Goal: Ask a question

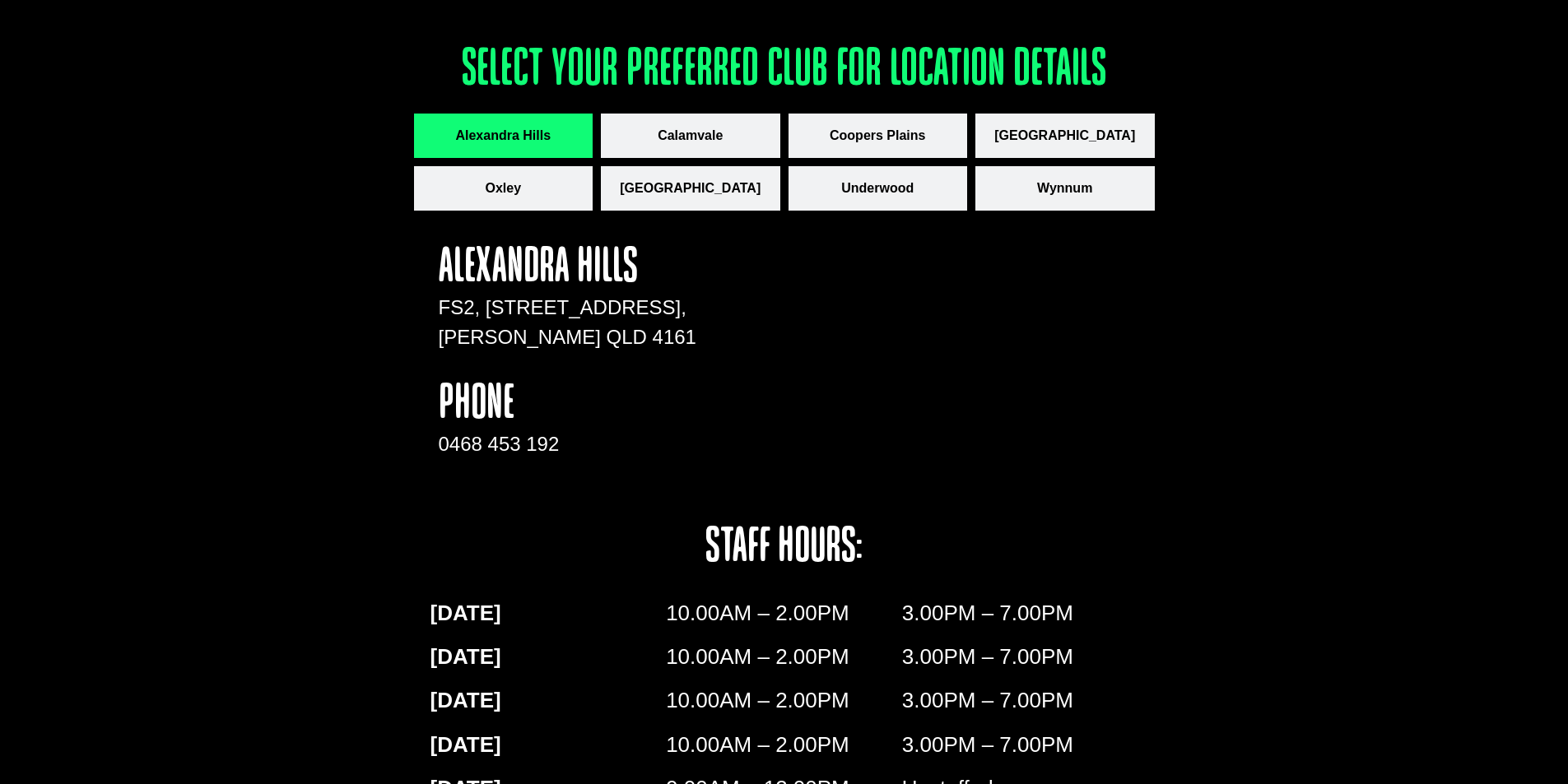
scroll to position [2272, 0]
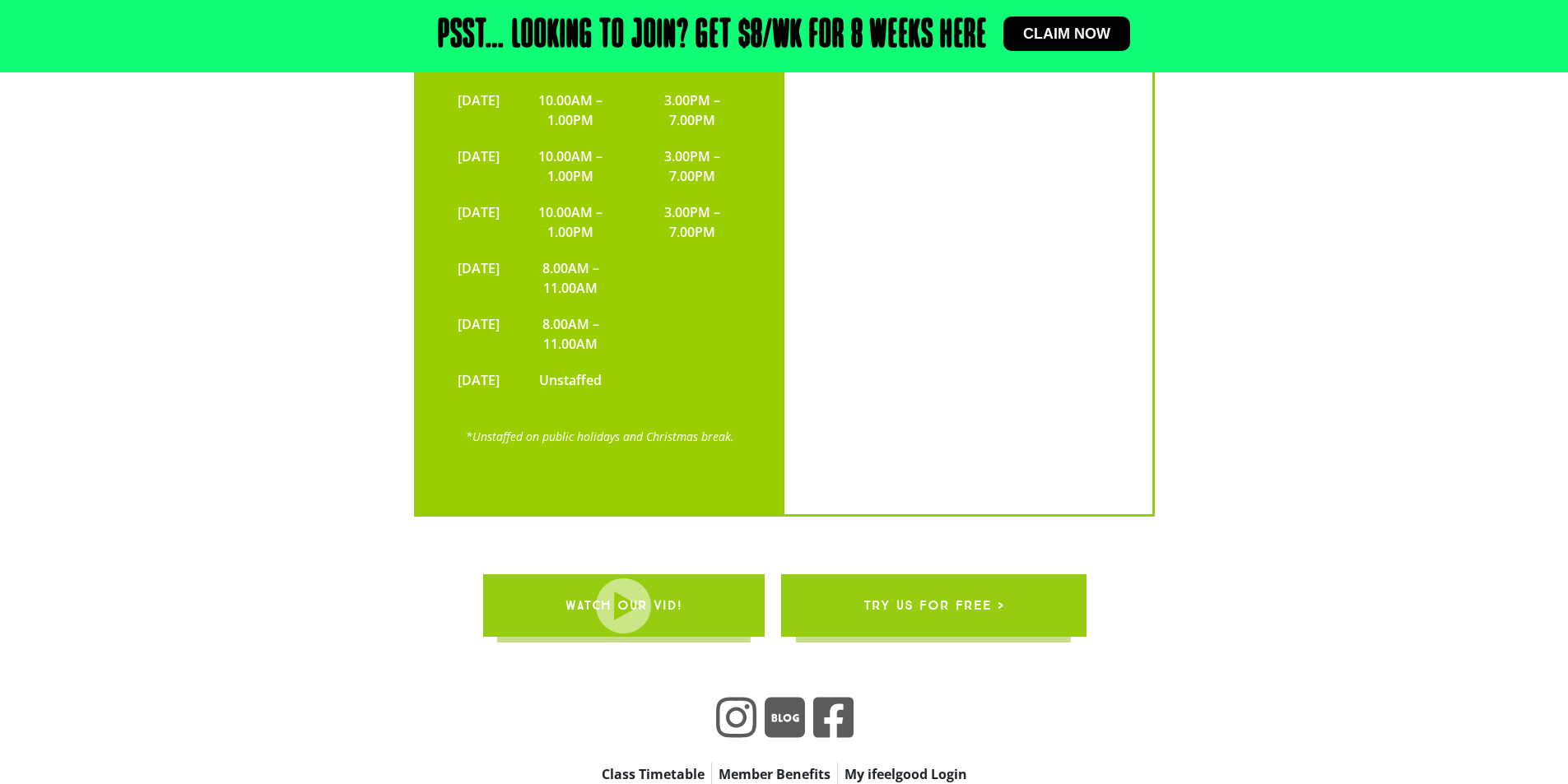
scroll to position [4258, 0]
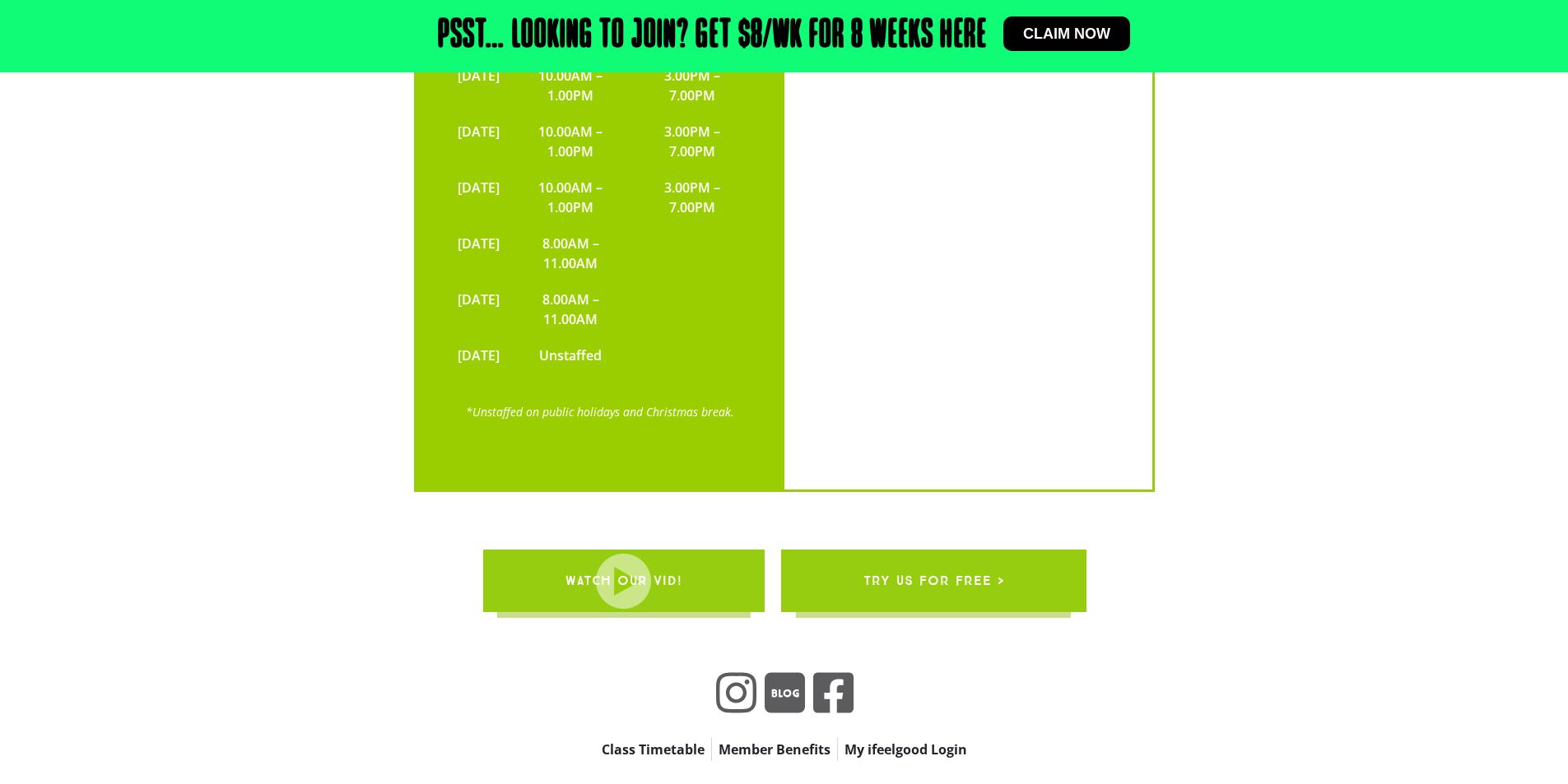
click at [915, 739] on link "My ifeelgood Login" at bounding box center [906, 750] width 136 height 23
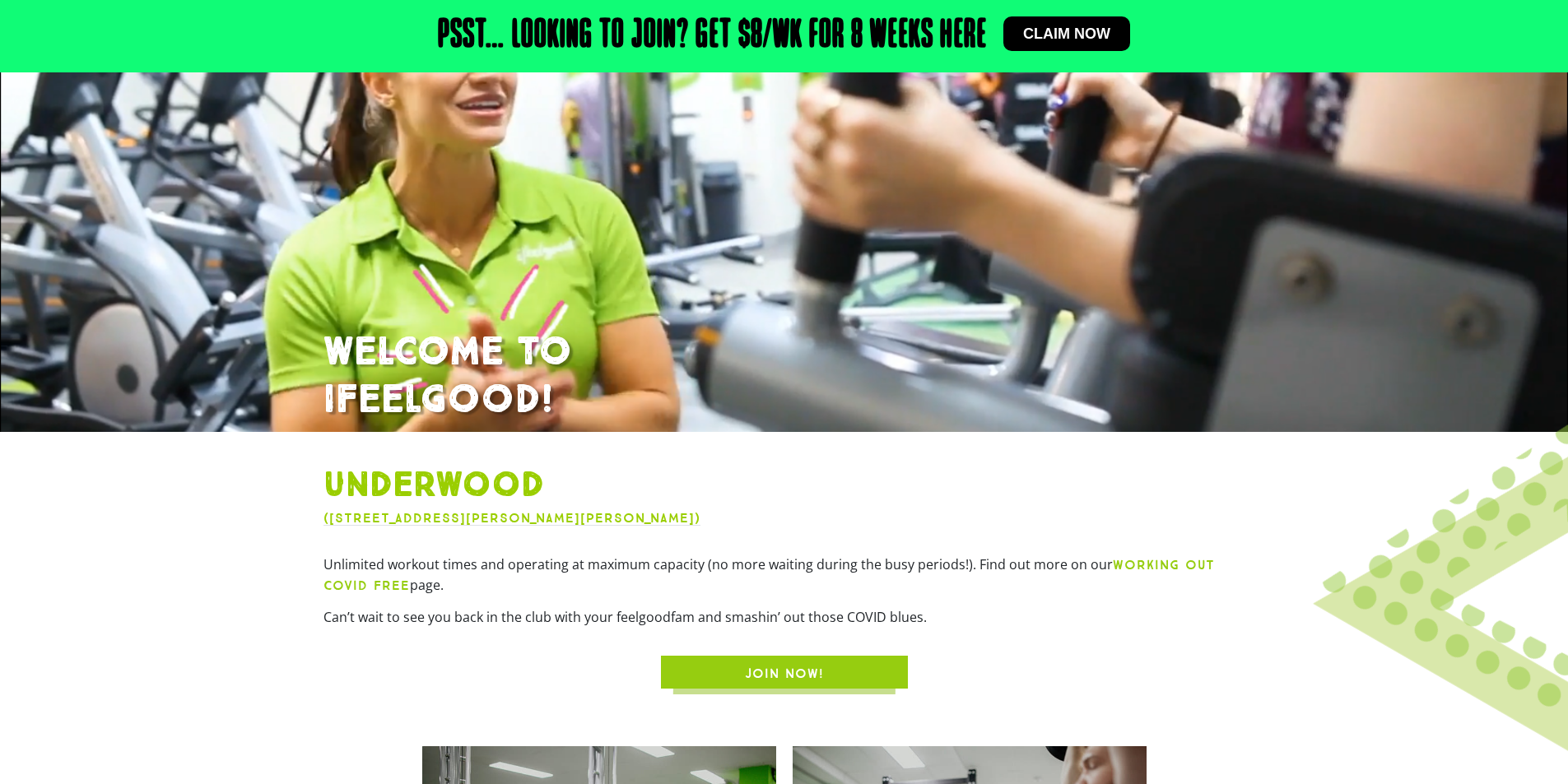
scroll to position [247, 0]
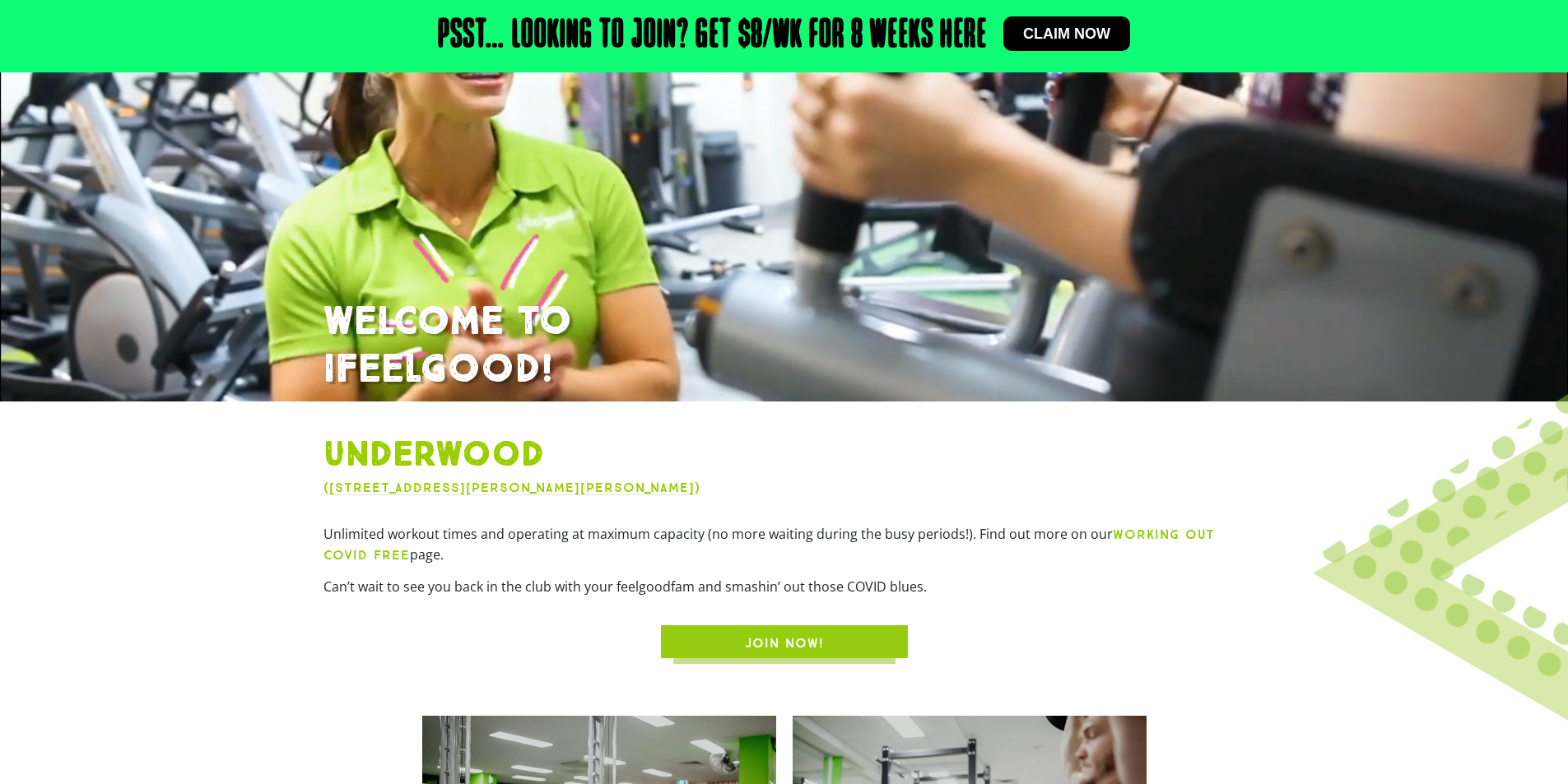
click at [872, 644] on link "JOIN NOW!" at bounding box center [785, 642] width 247 height 33
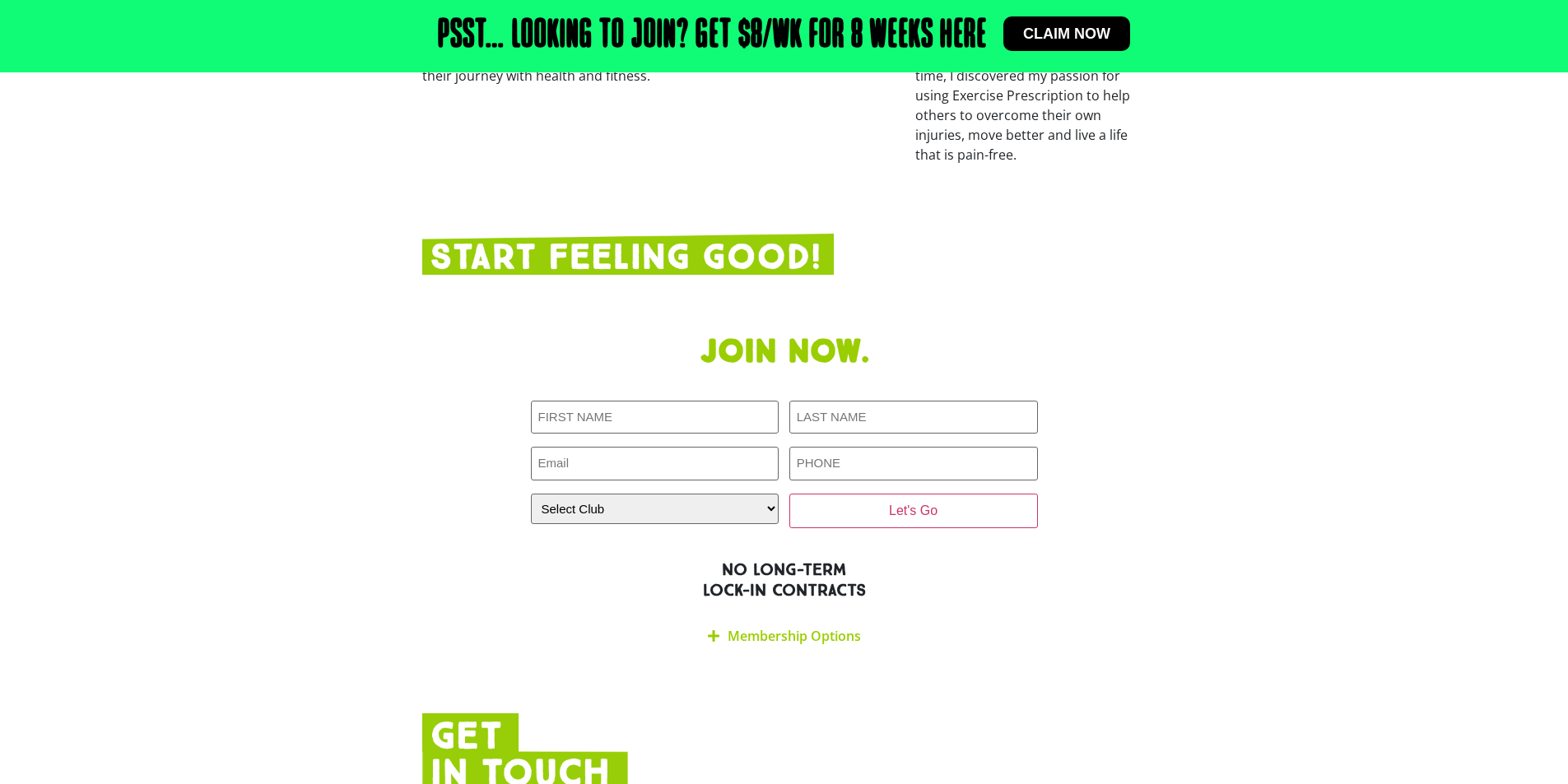
scroll to position [3128, 0]
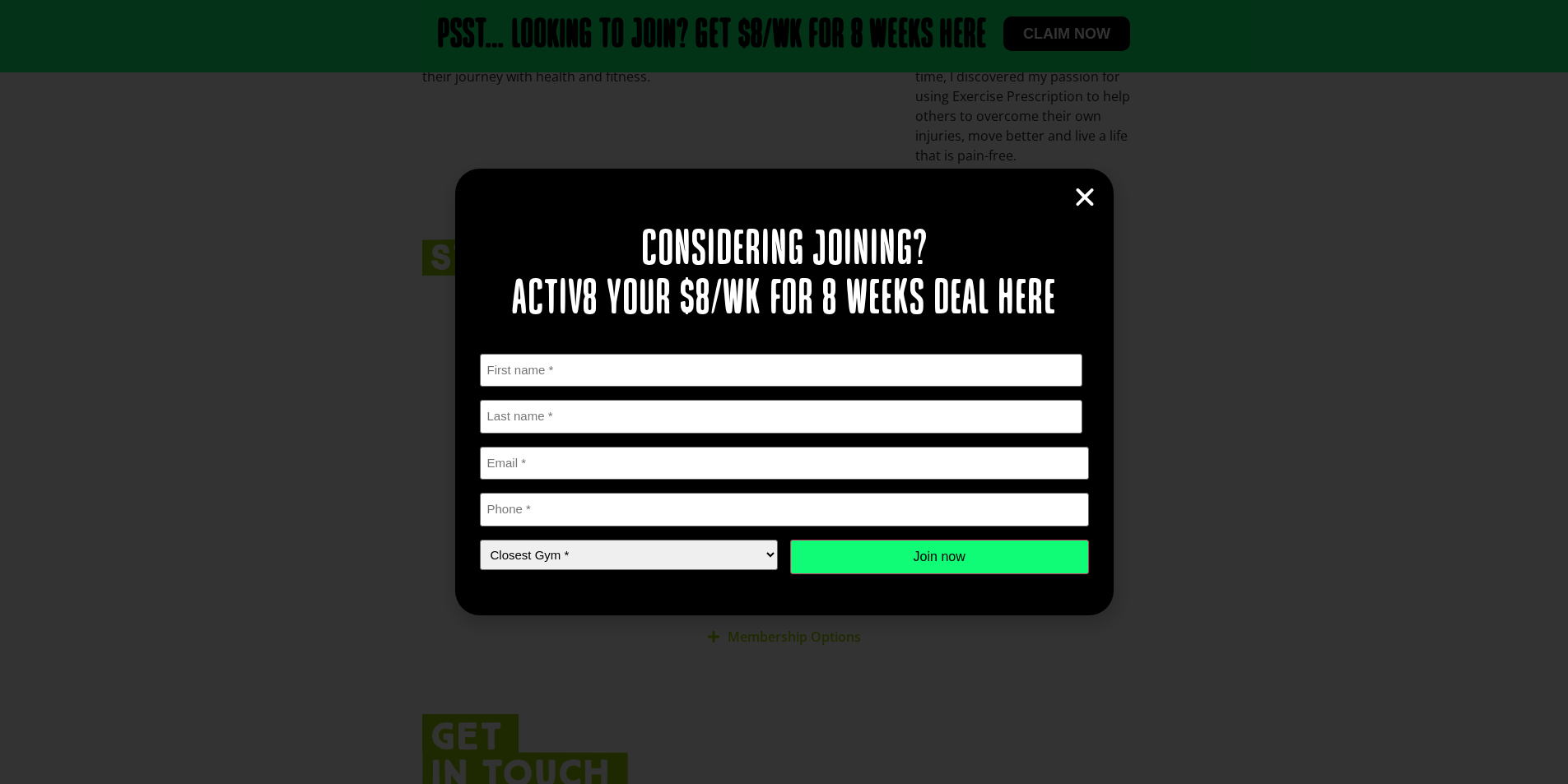
click at [1083, 199] on icon "Close" at bounding box center [1085, 197] width 25 height 25
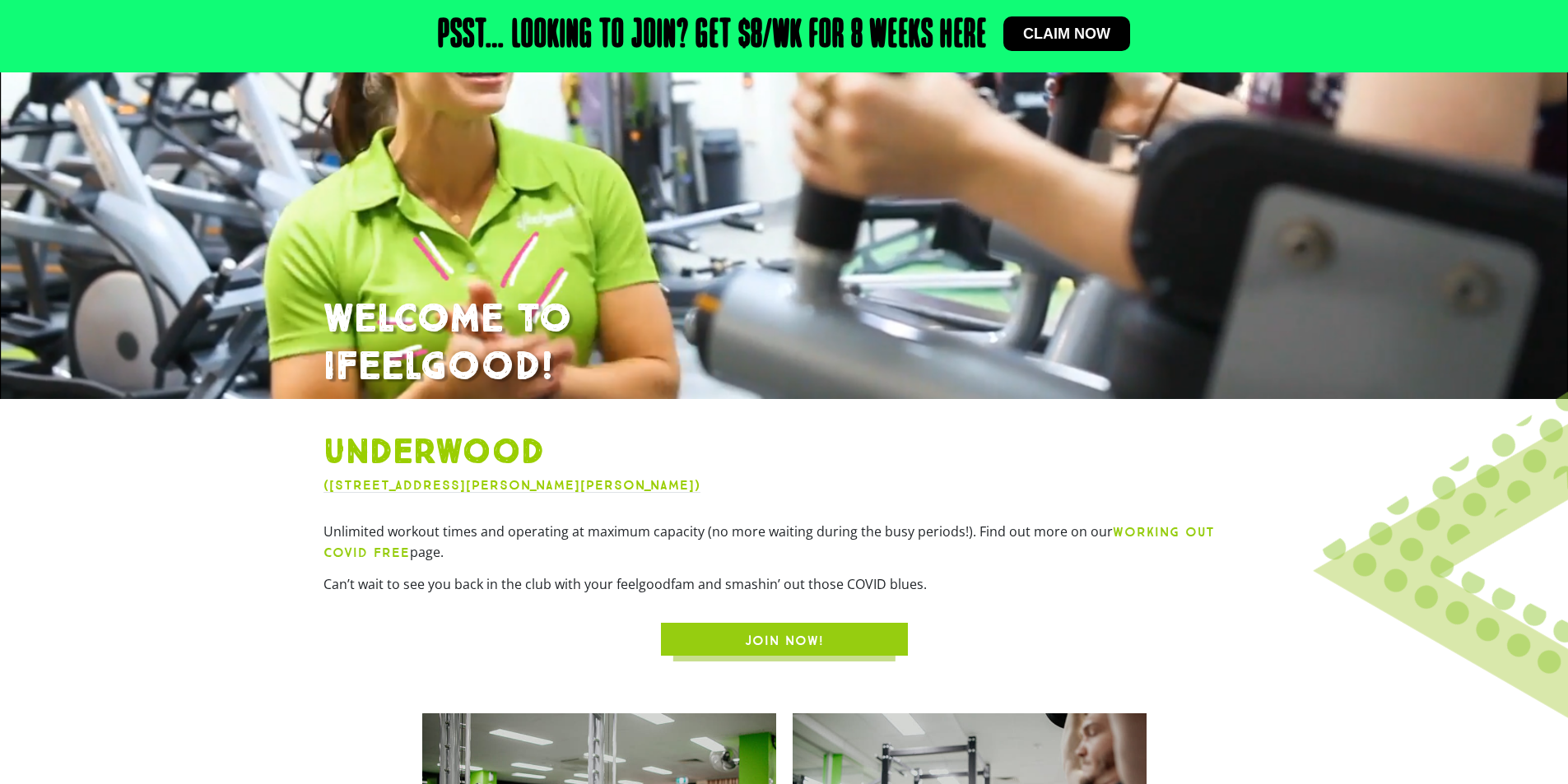
scroll to position [247, 0]
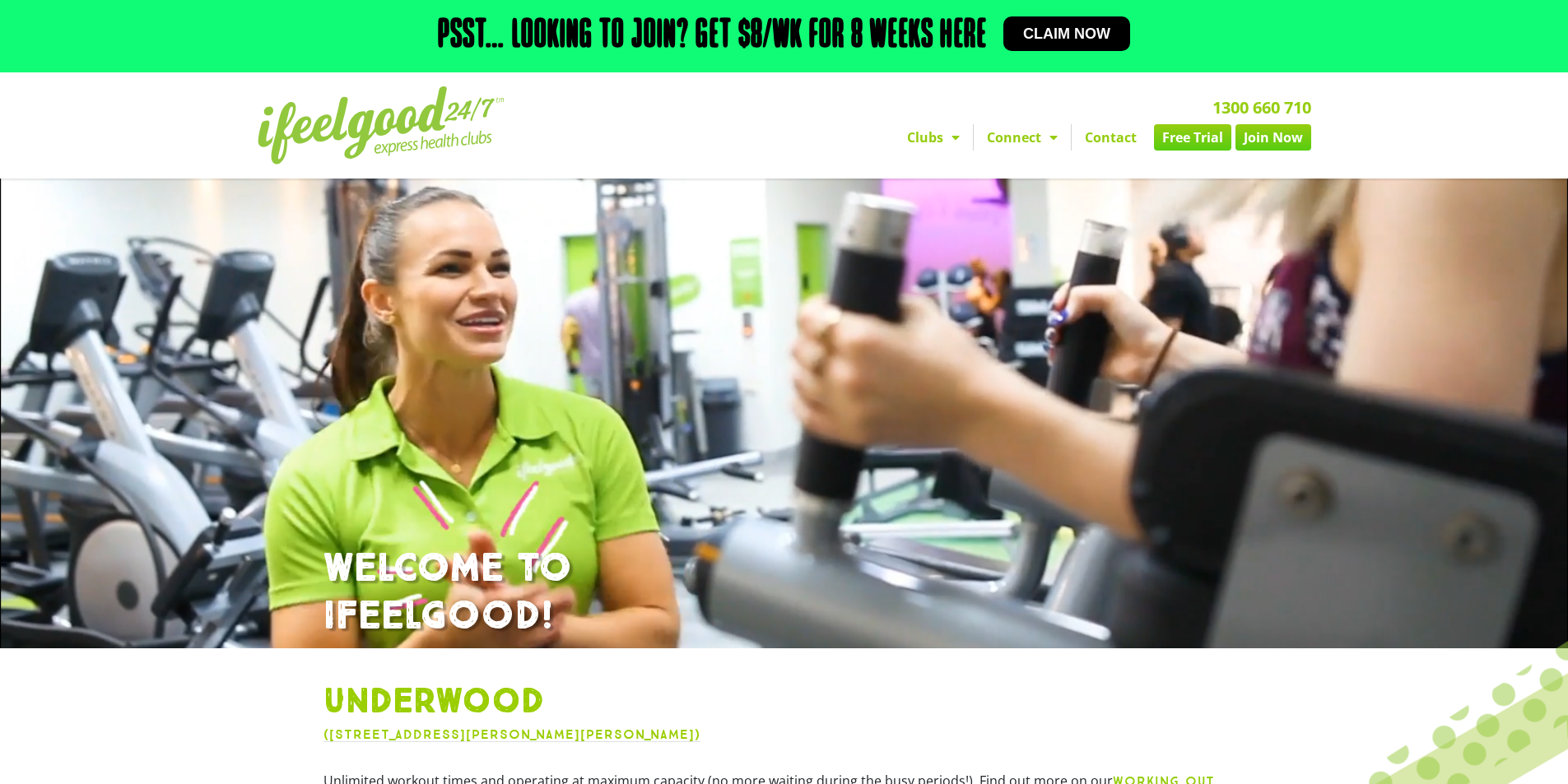
click at [1114, 137] on link "Contact" at bounding box center [1110, 138] width 78 height 26
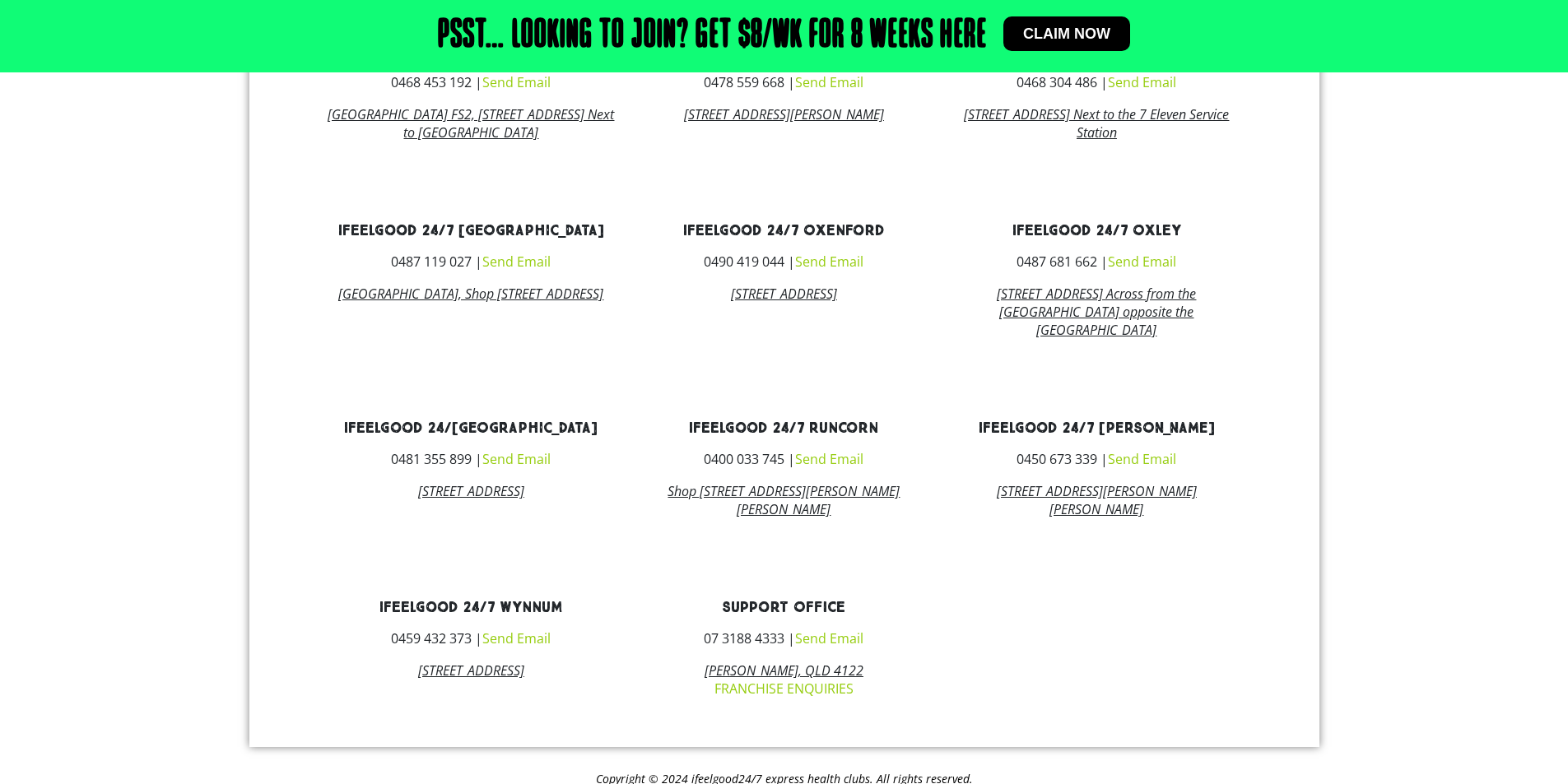
scroll to position [986, 0]
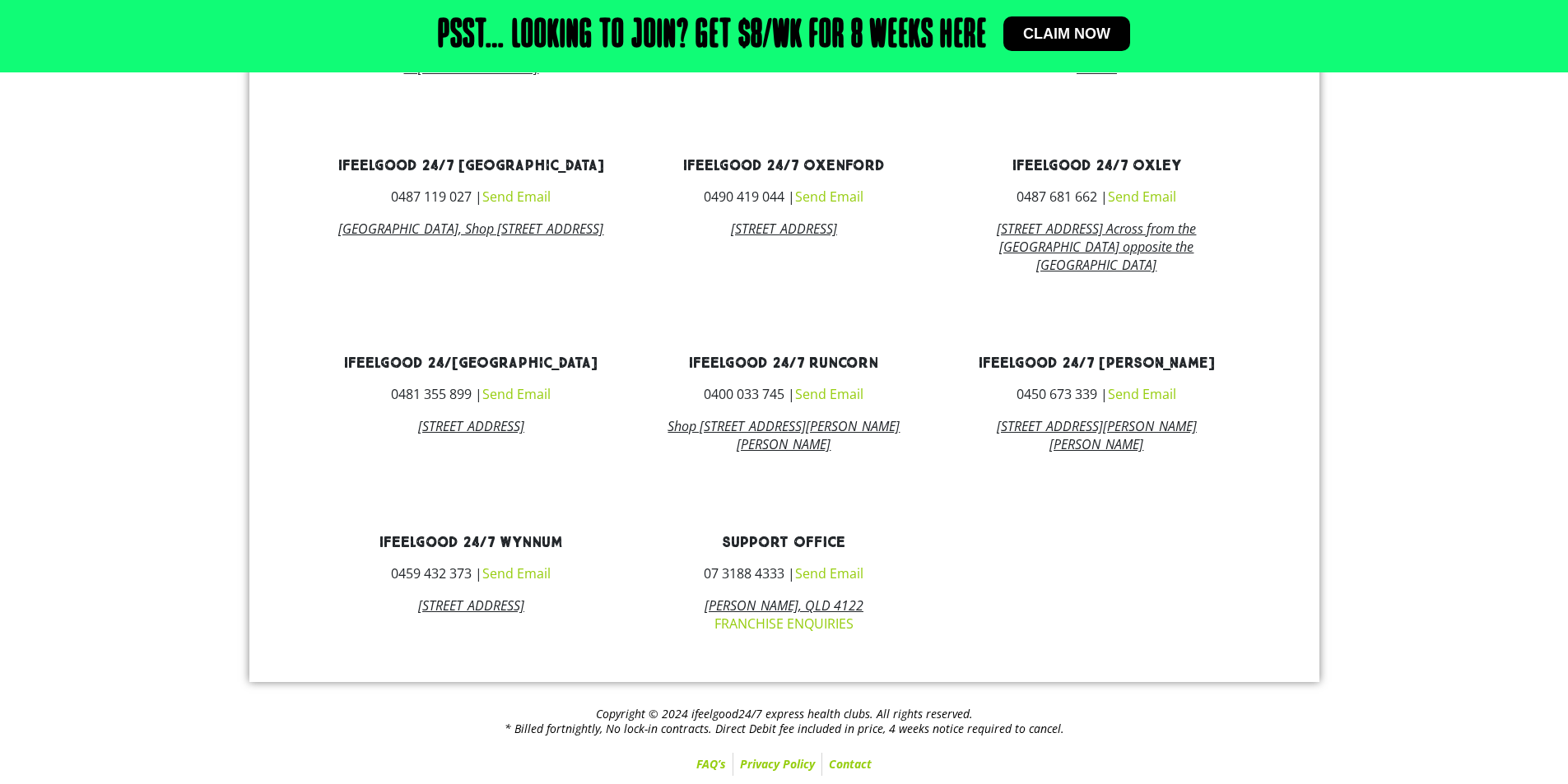
click at [1132, 359] on link "ifeelgood 24/7 [PERSON_NAME]" at bounding box center [1096, 363] width 236 height 19
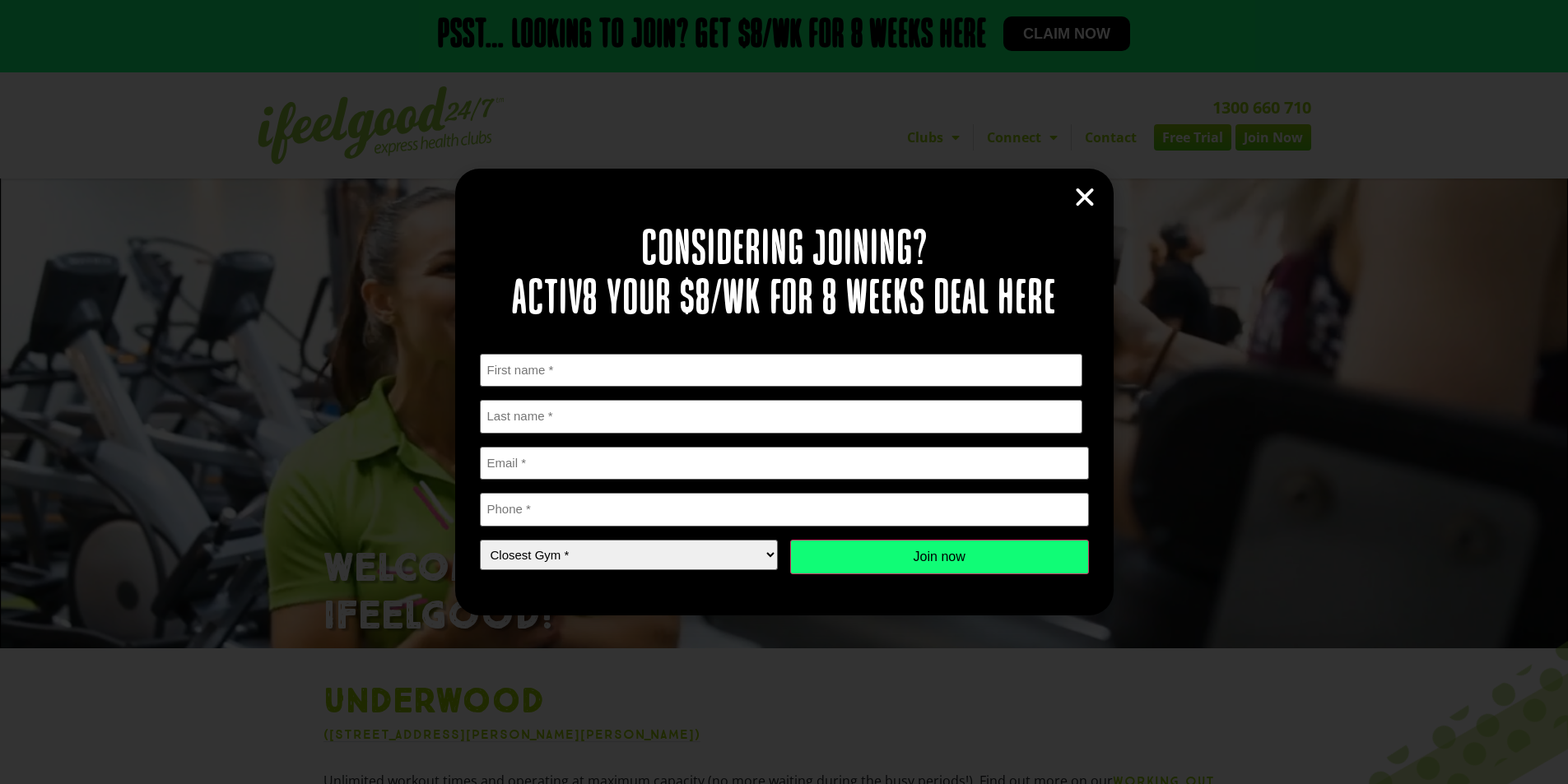
click at [1087, 198] on icon "Close" at bounding box center [1085, 197] width 25 height 25
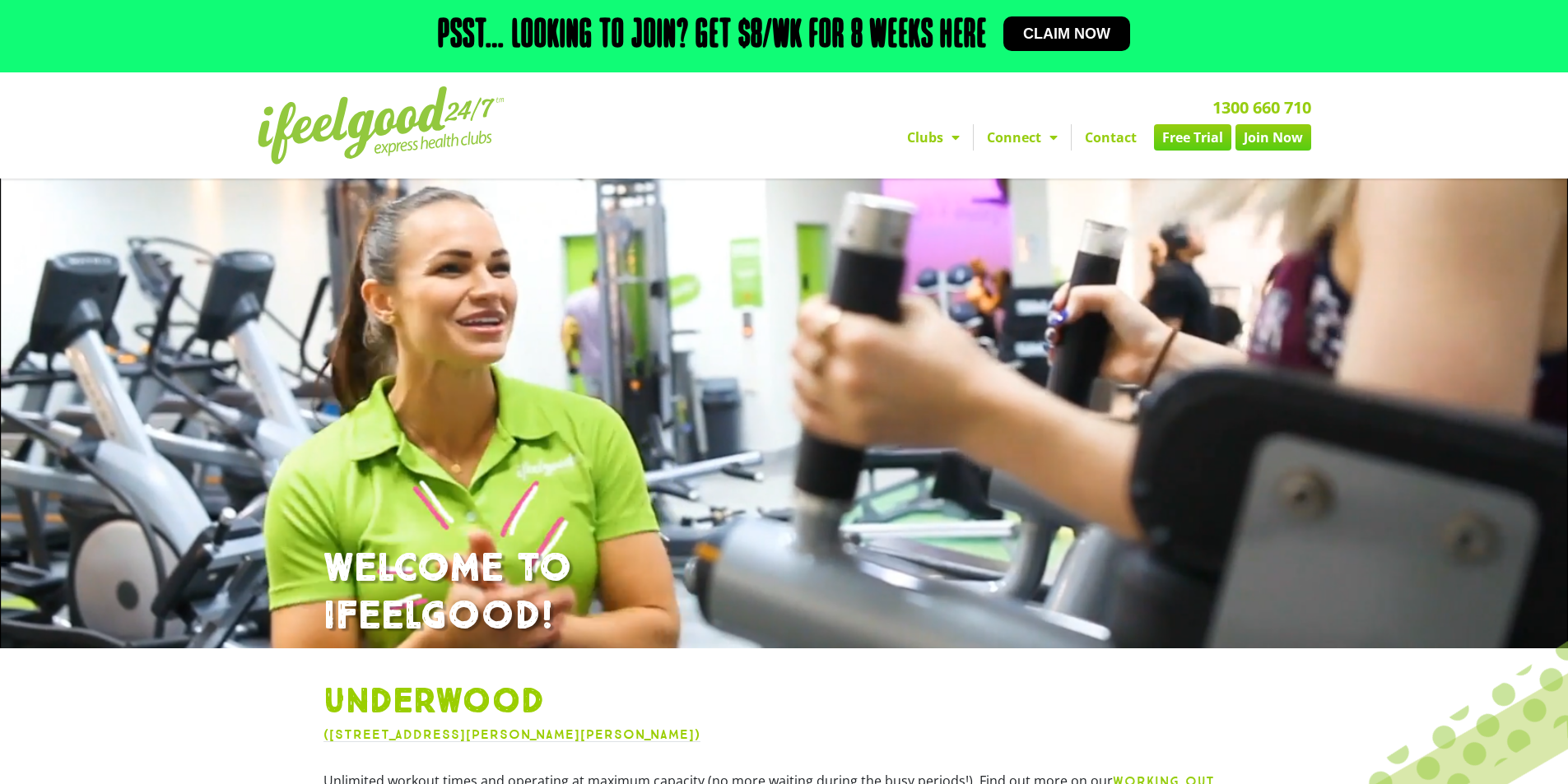
click at [1119, 145] on link "Contact" at bounding box center [1110, 138] width 78 height 26
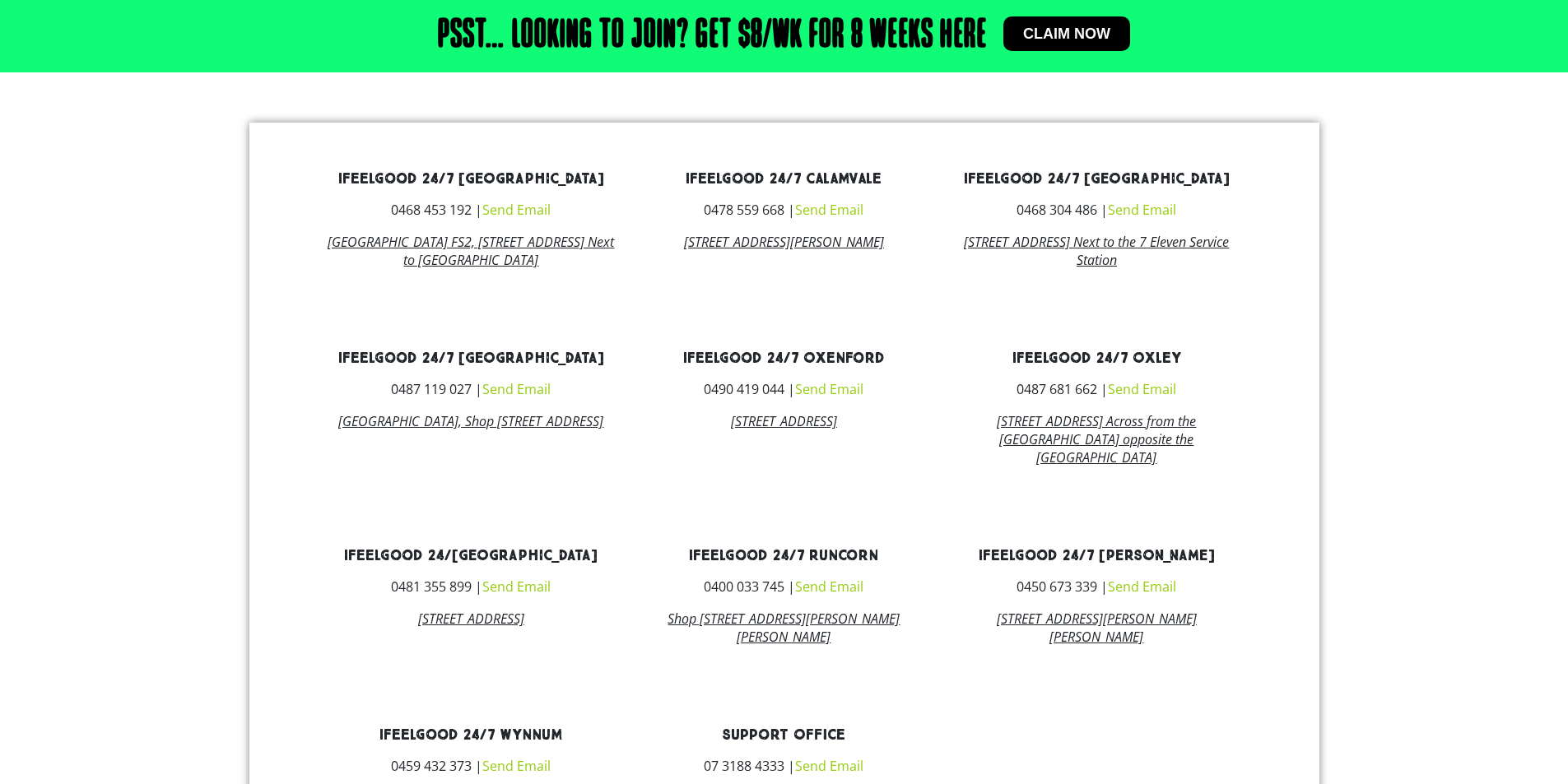
scroll to position [823, 0]
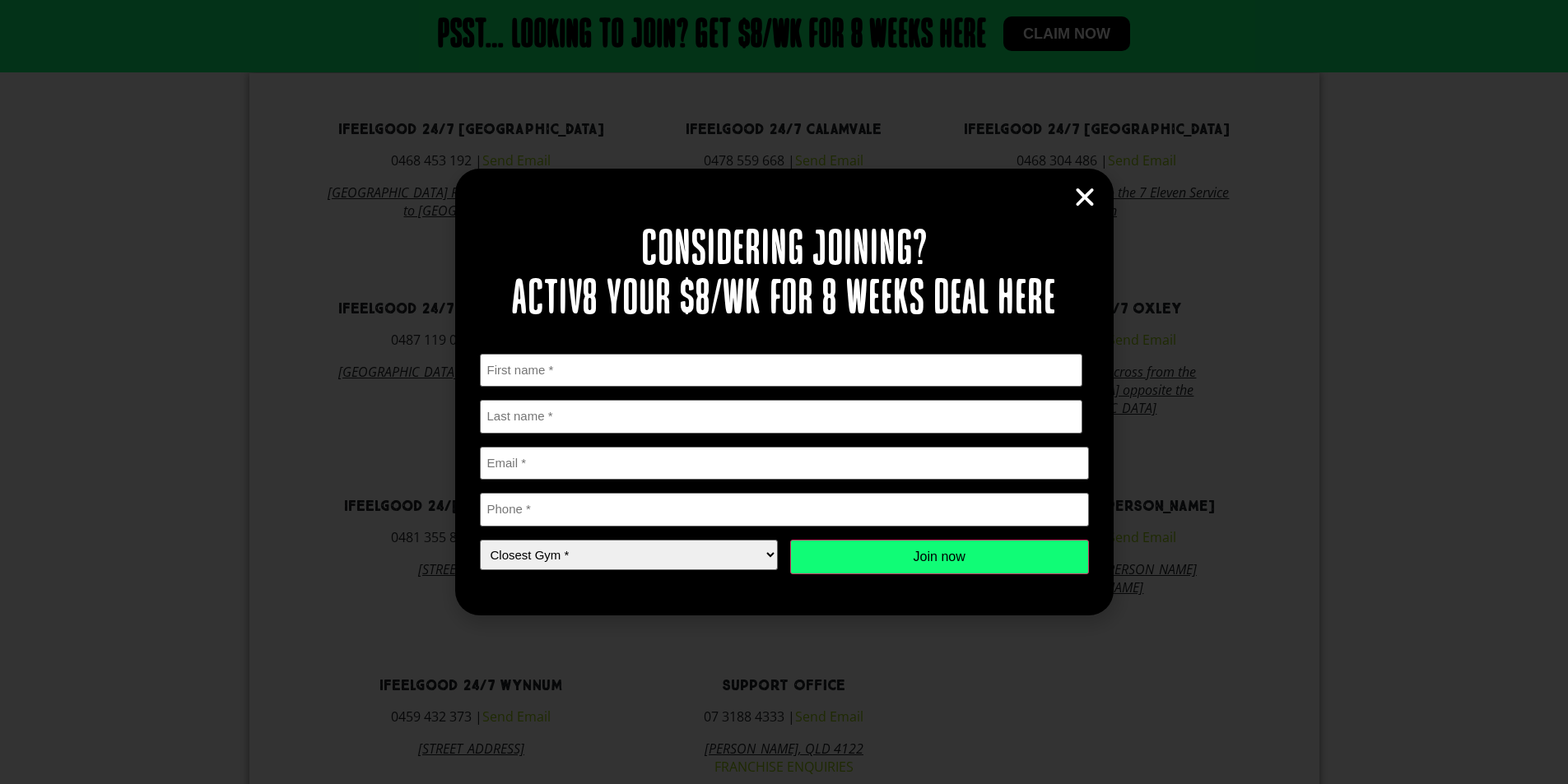
click at [1087, 203] on icon "Close" at bounding box center [1085, 197] width 25 height 25
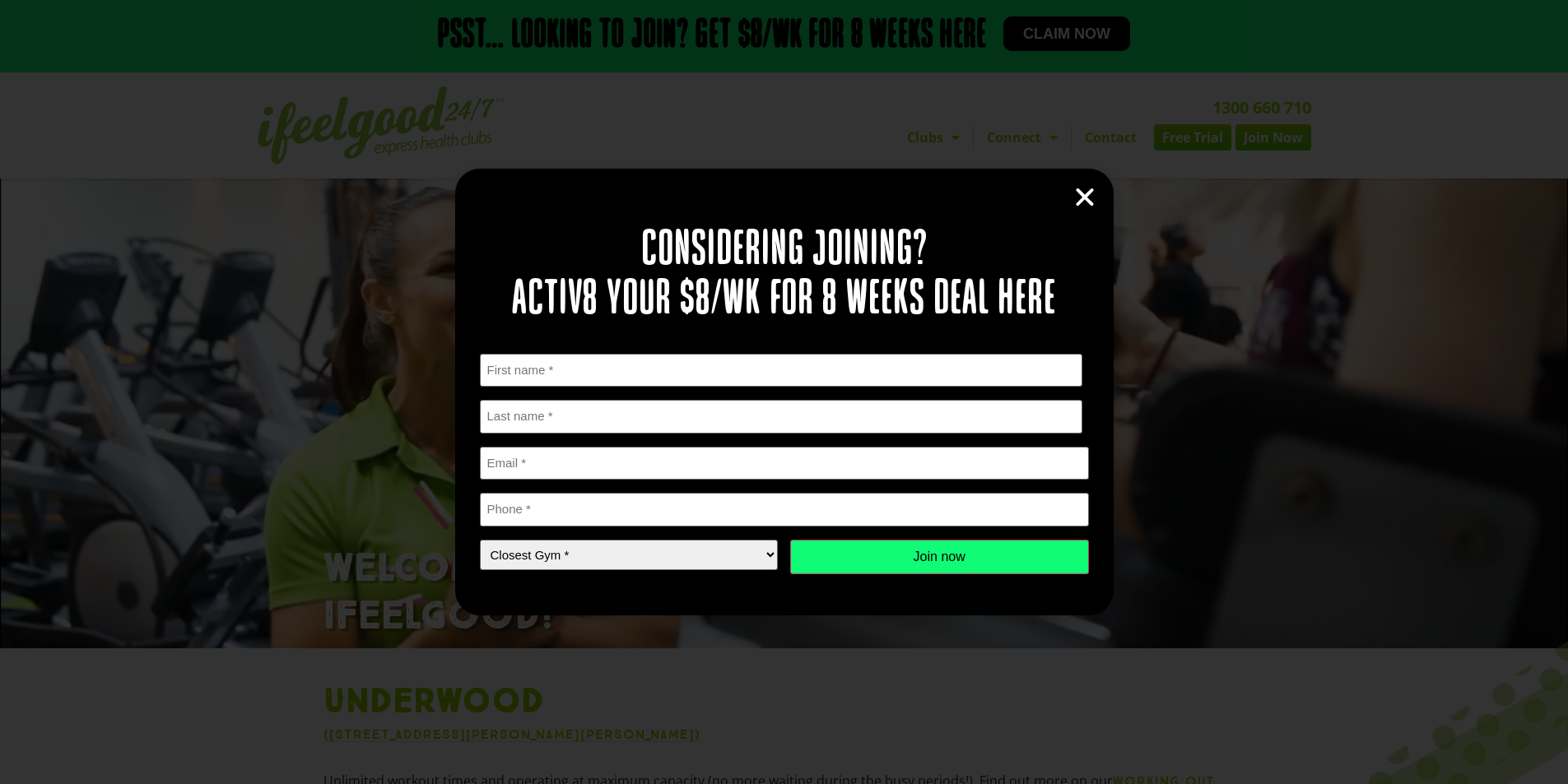
click at [1101, 196] on div "Considering joining? Activ8 your $8/wk for 8 weeks deal here " * " indicates re…" at bounding box center [784, 392] width 659 height 446
click at [1087, 193] on icon "Close" at bounding box center [1085, 197] width 25 height 25
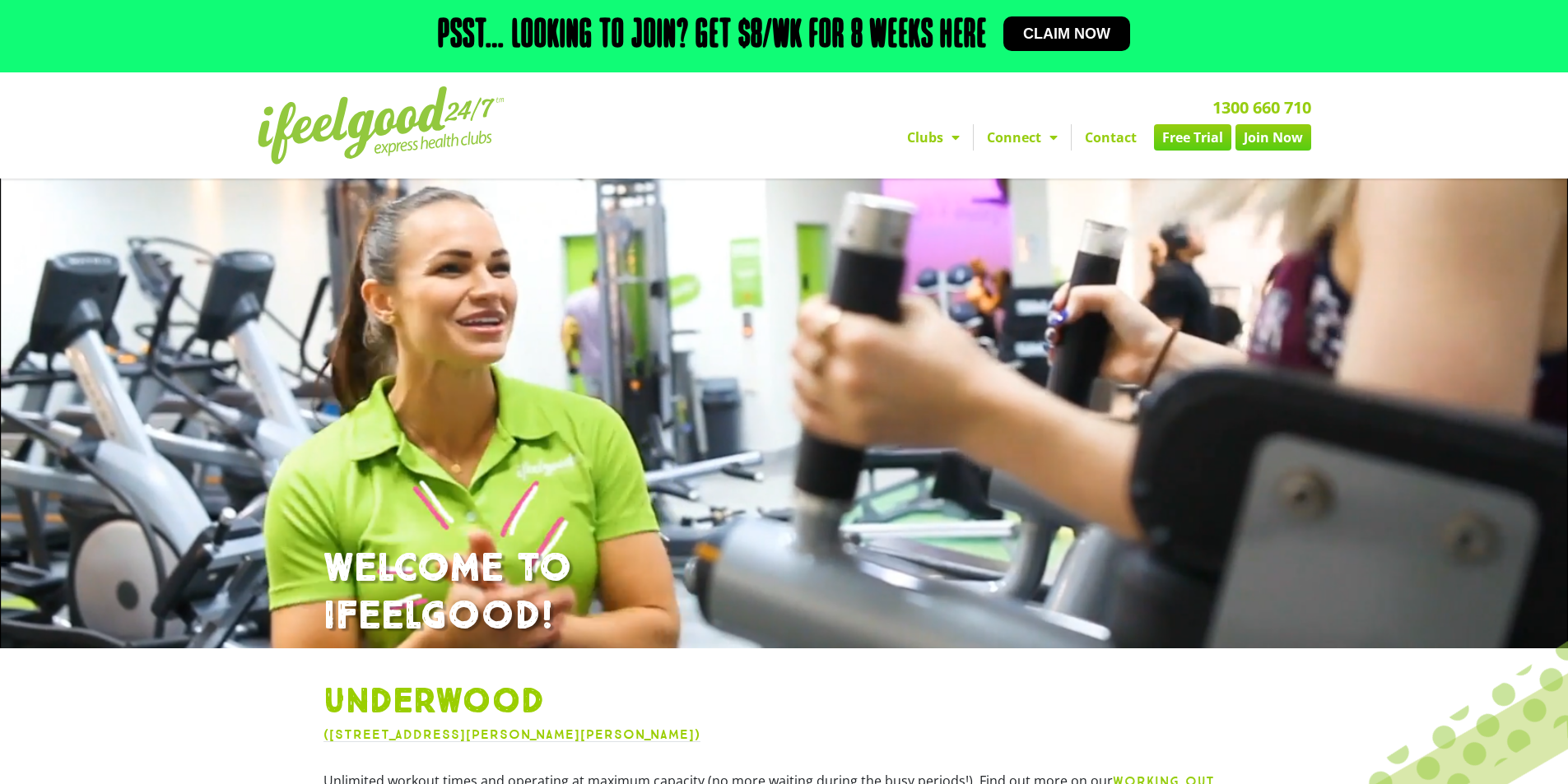
click at [1097, 143] on link "Contact" at bounding box center [1110, 138] width 78 height 26
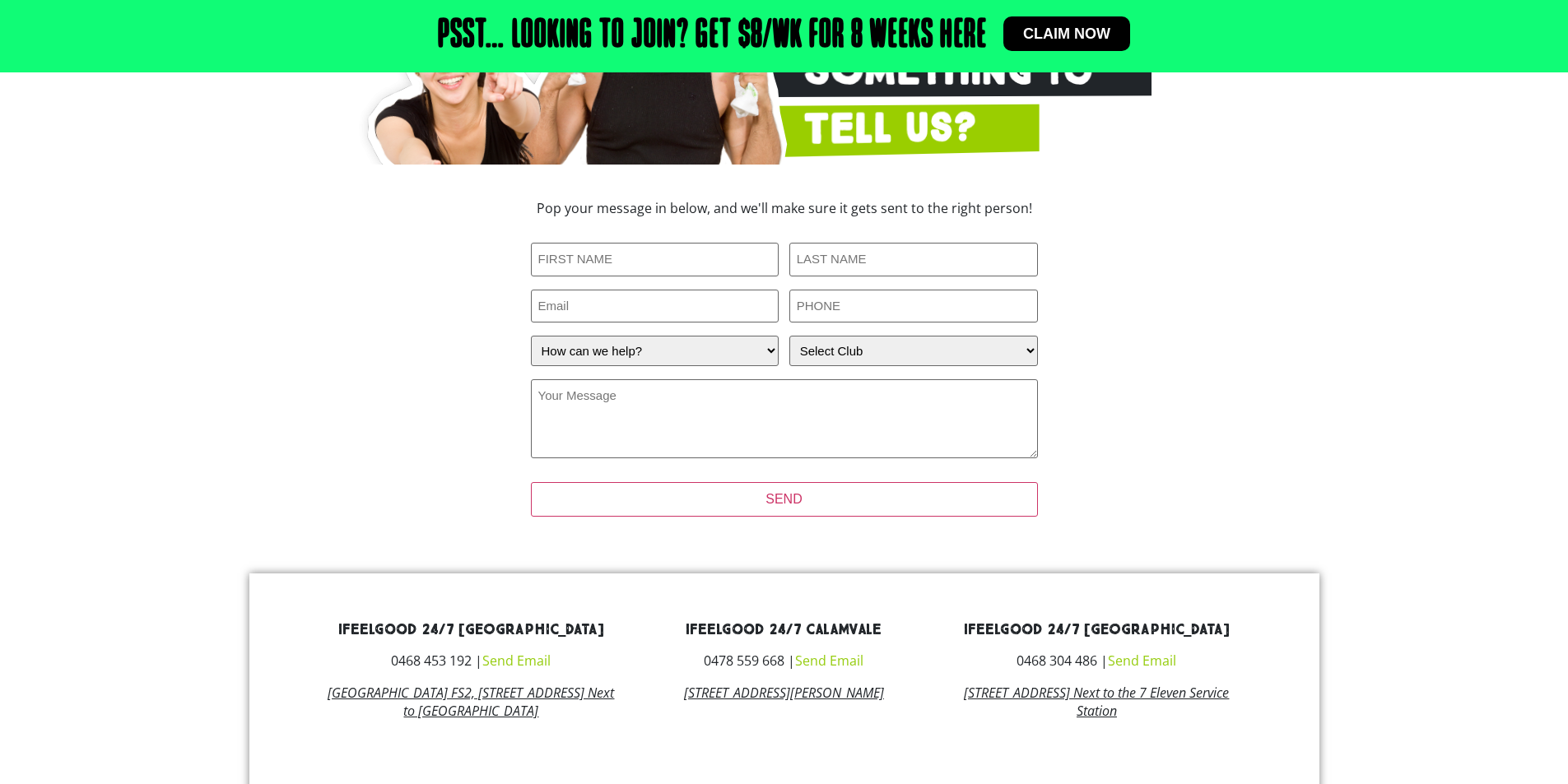
scroll to position [329, 0]
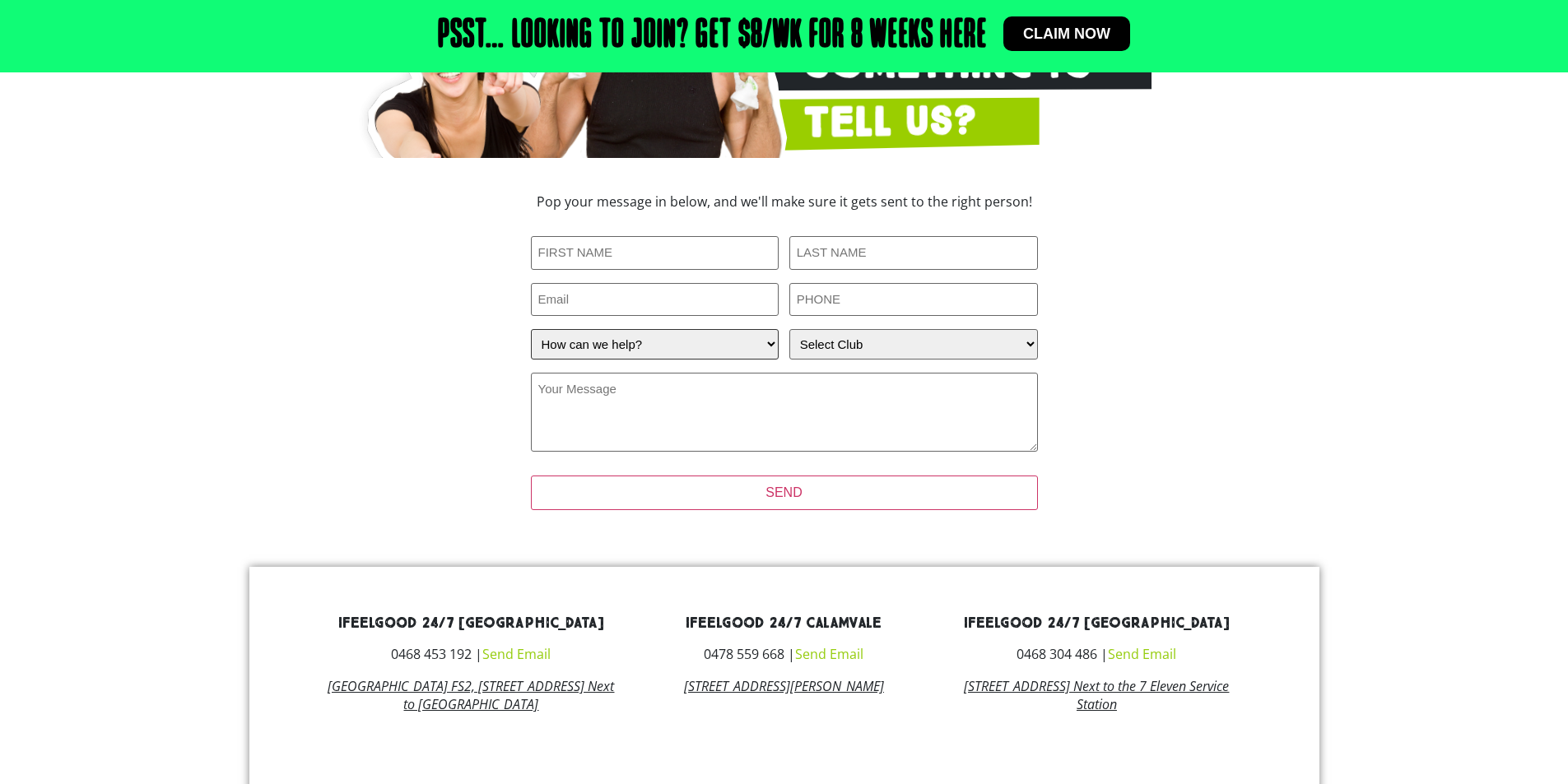
click at [659, 342] on select "How can we help? I have a question about joining I'm a current member who has a…" at bounding box center [655, 344] width 248 height 30
click at [659, 341] on select "How can we help? I have a question about joining I'm a current member who has a…" at bounding box center [655, 344] width 248 height 30
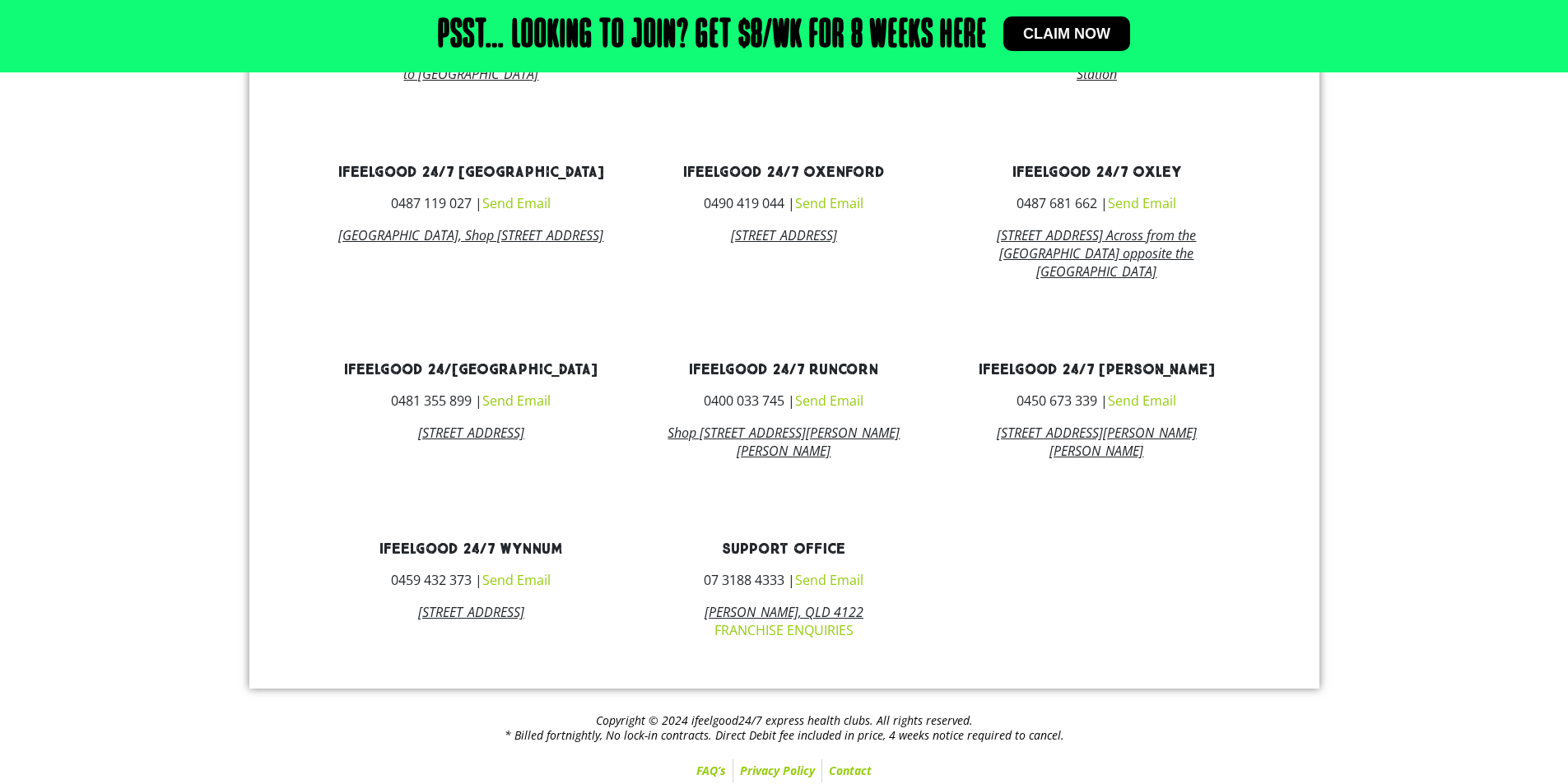
scroll to position [986, 0]
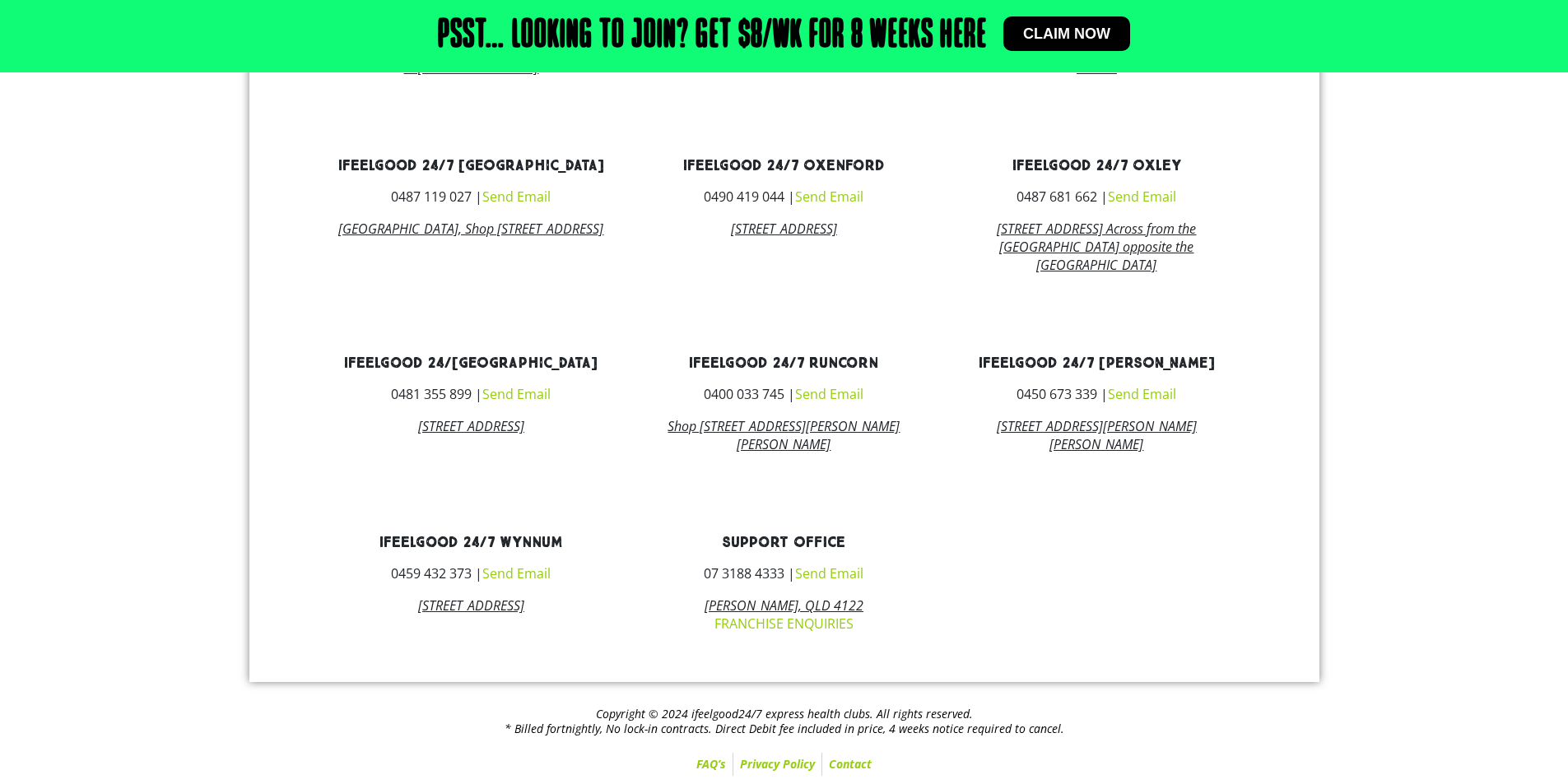
click at [1159, 397] on link "Send Email" at bounding box center [1142, 393] width 68 height 18
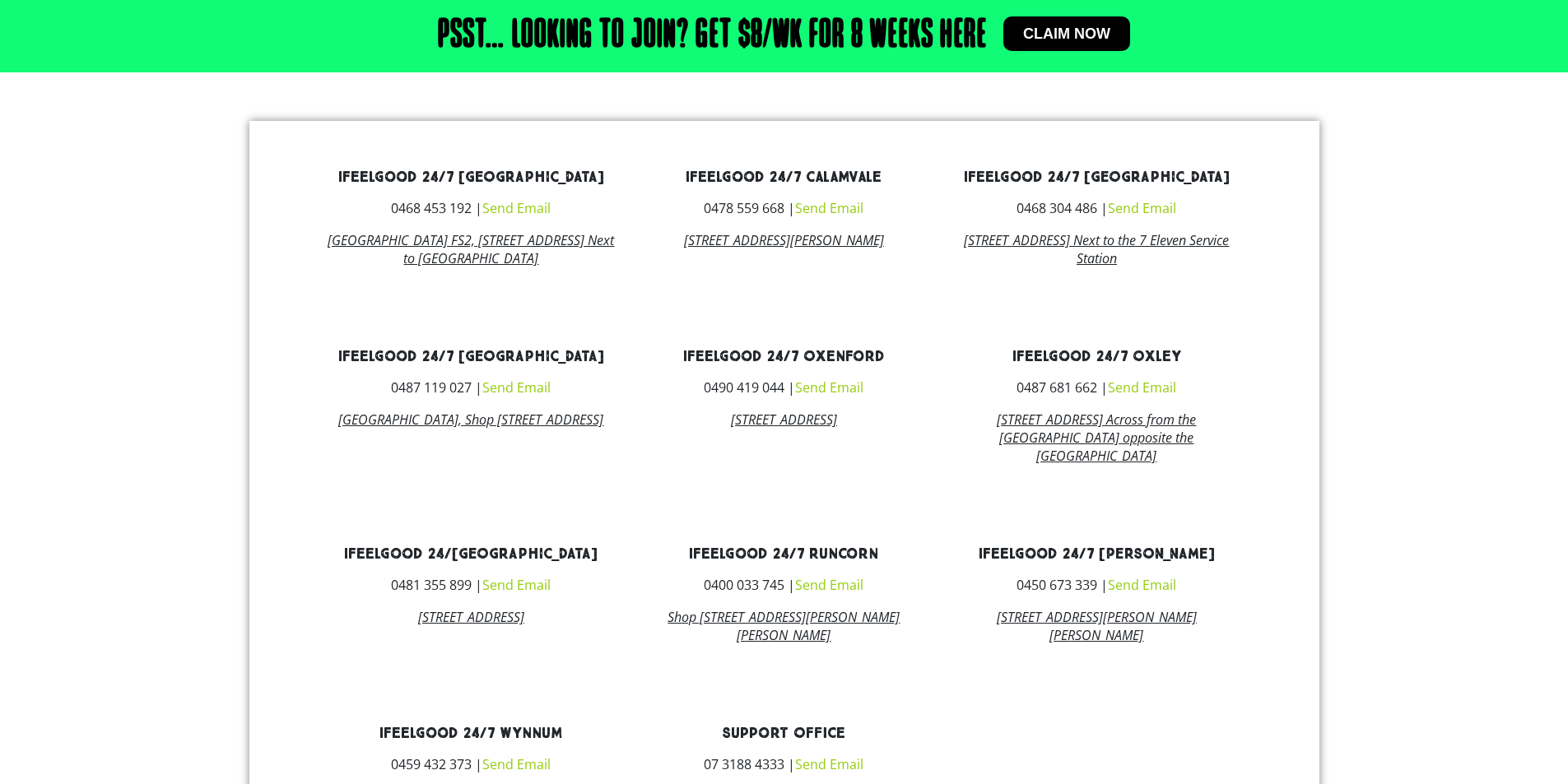
scroll to position [823, 0]
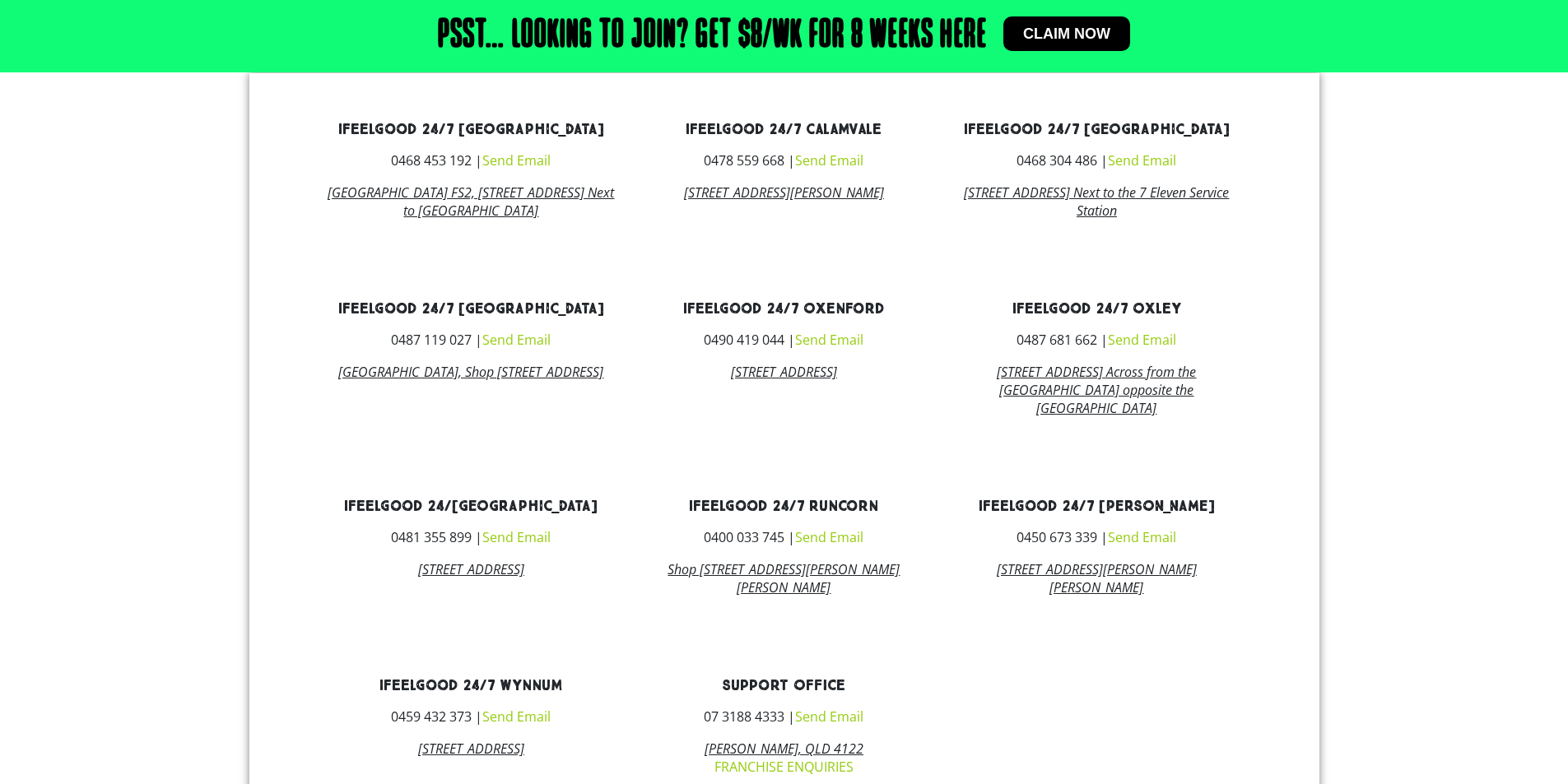
click at [1158, 546] on link "Send Email" at bounding box center [1142, 537] width 68 height 18
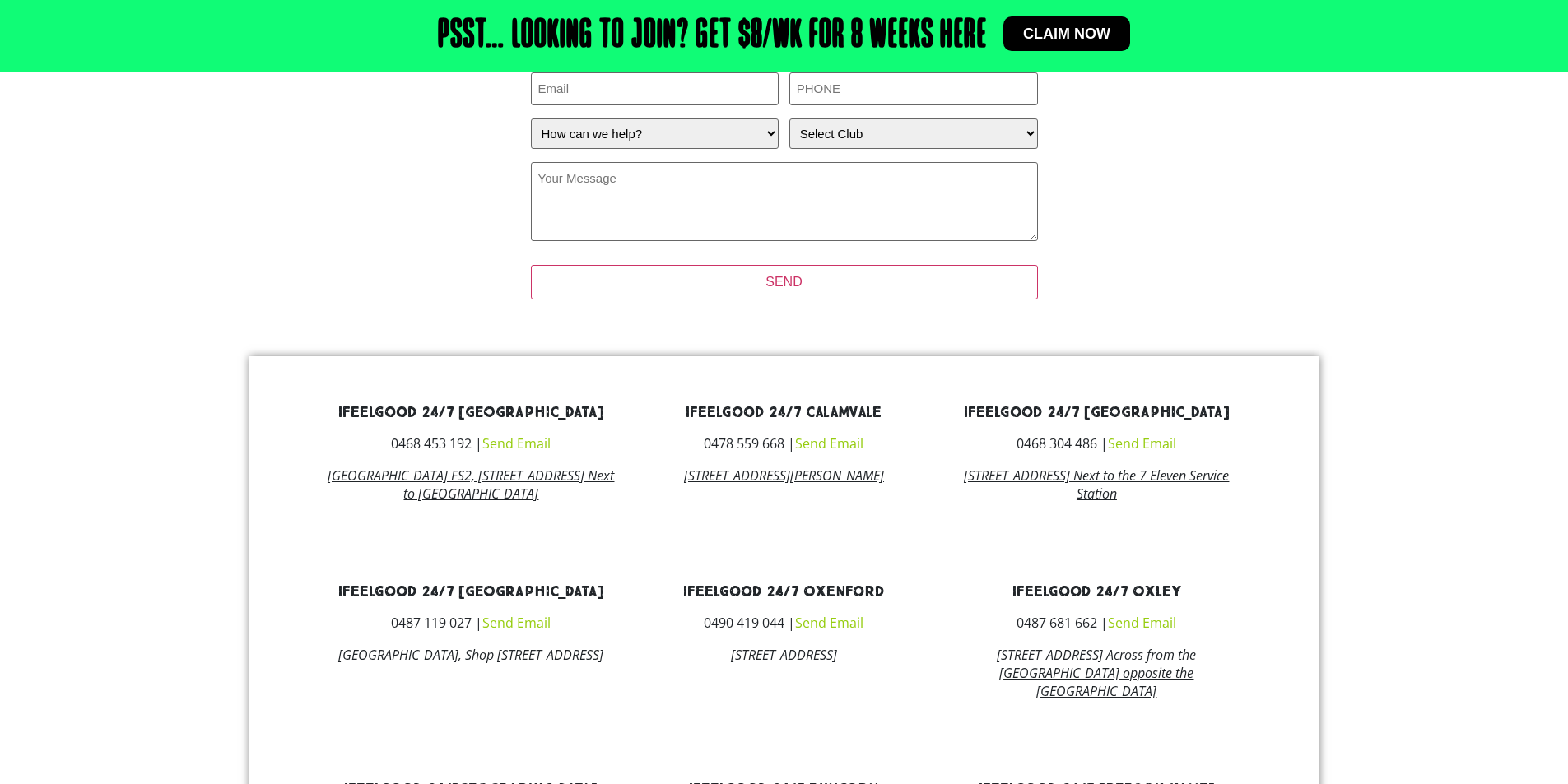
scroll to position [495, 0]
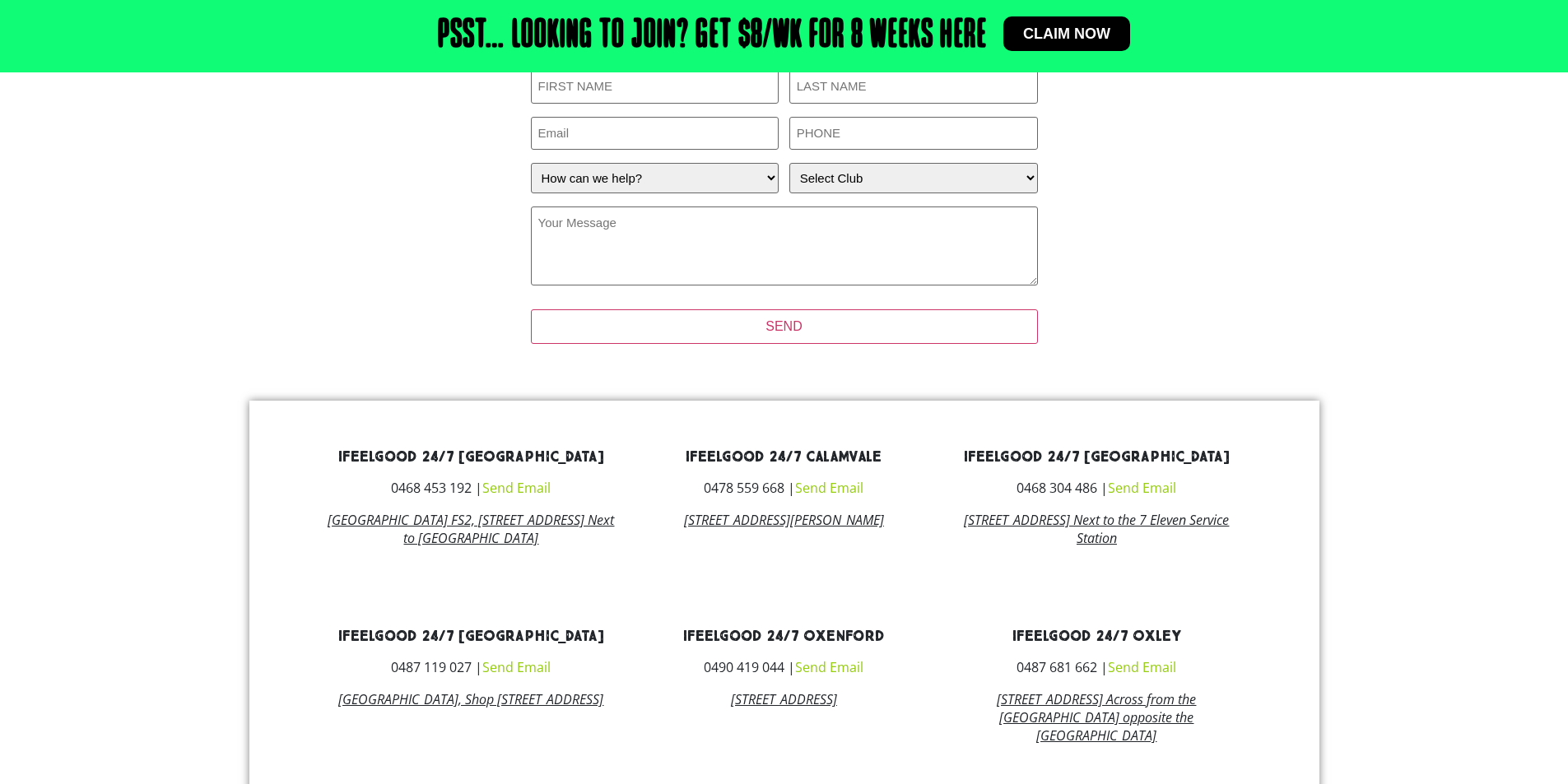
click at [1156, 492] on link "Send Email" at bounding box center [1142, 488] width 68 height 18
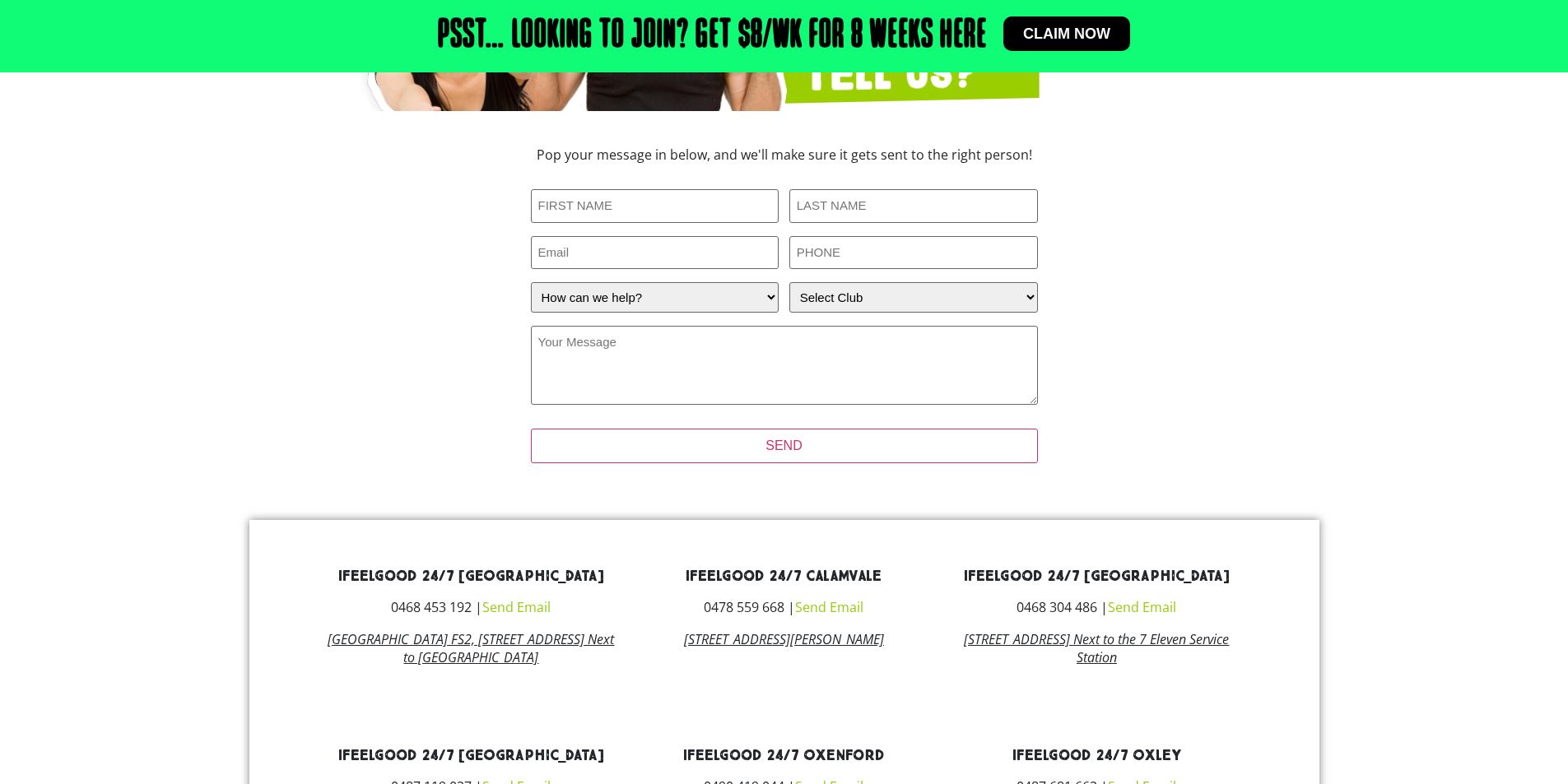
scroll to position [331, 0]
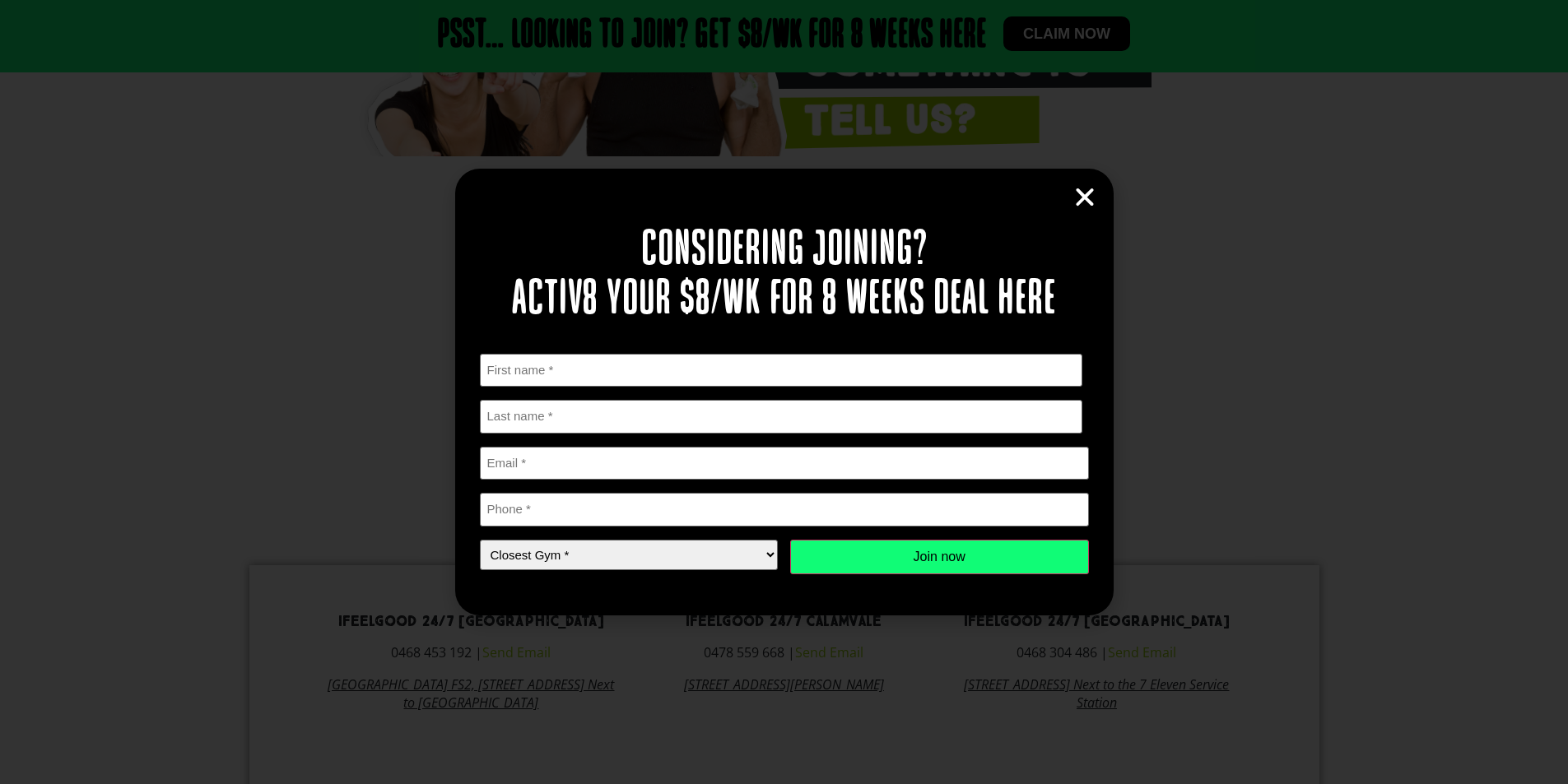
click at [1076, 192] on icon "Close" at bounding box center [1085, 197] width 25 height 25
